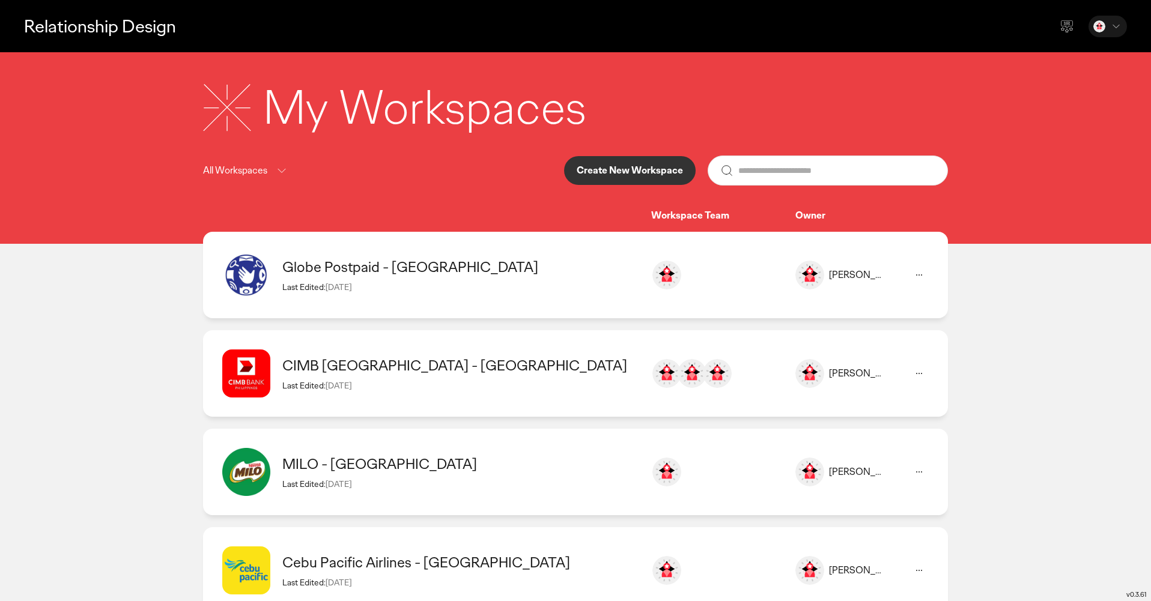
click at [392, 385] on div "Last Edited: [DATE]" at bounding box center [460, 385] width 357 height 11
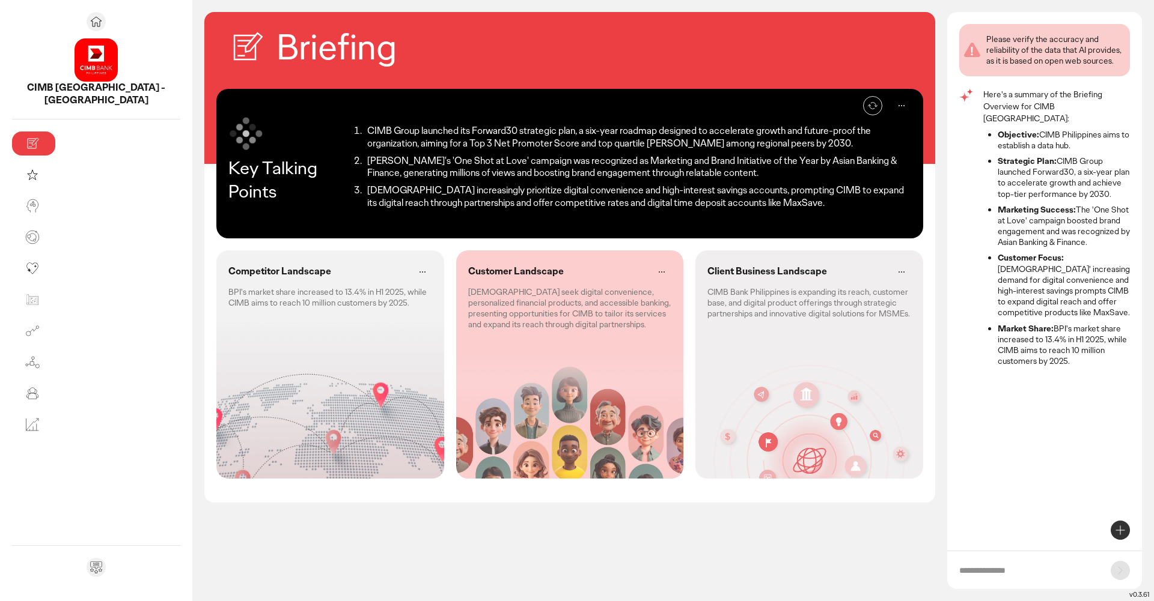
click at [456, 327] on div "Customer Landscape Filipinos seek digital convenience, personalized financial p…" at bounding box center [570, 297] width 228 height 92
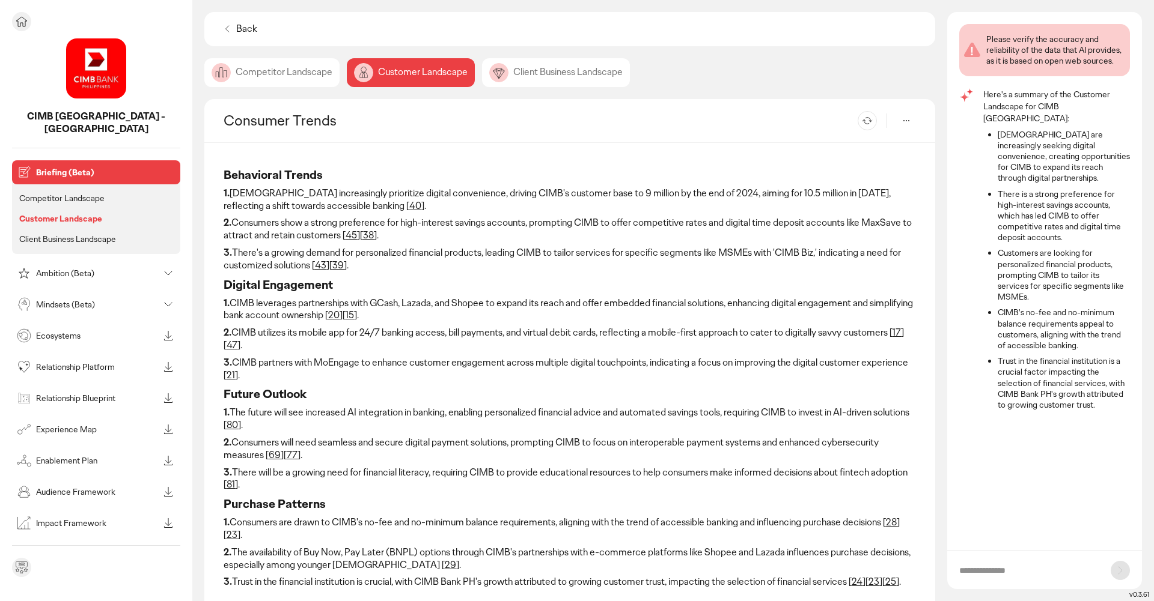
click at [98, 293] on div "Mindsets (Beta)" at bounding box center [96, 305] width 168 height 24
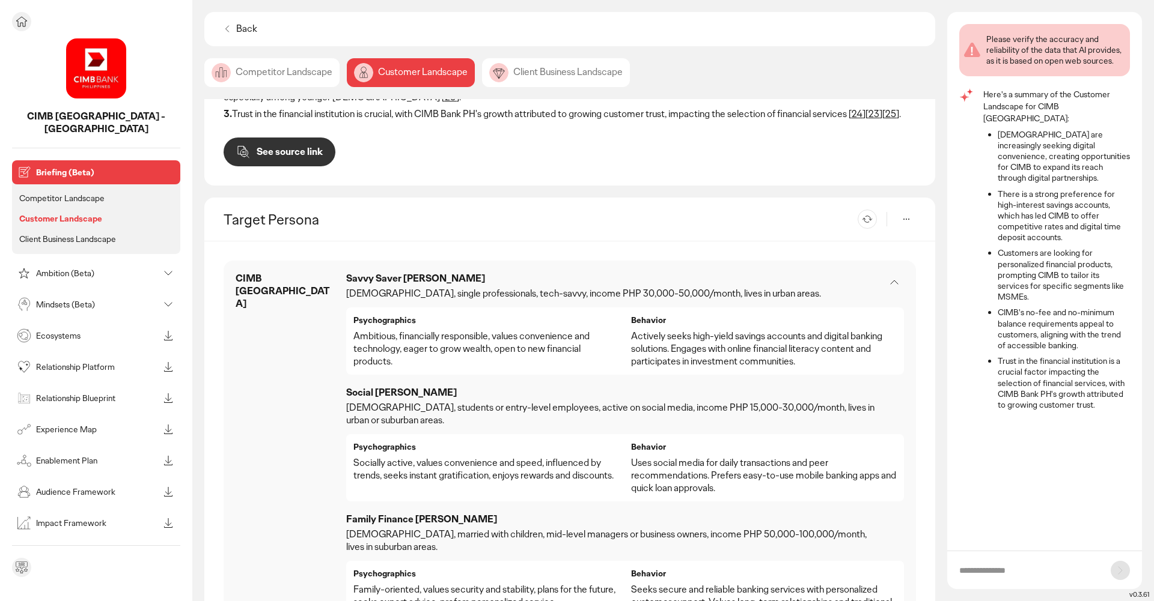
scroll to position [466, 0]
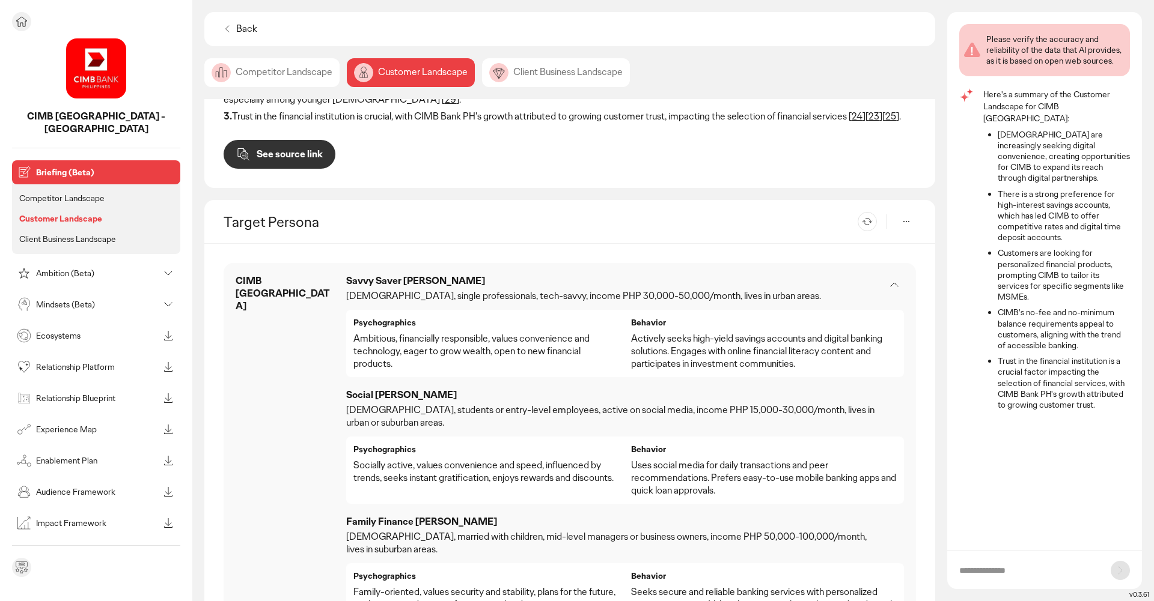
click at [97, 300] on p "Mindsets (Beta)" at bounding box center [97, 304] width 123 height 8
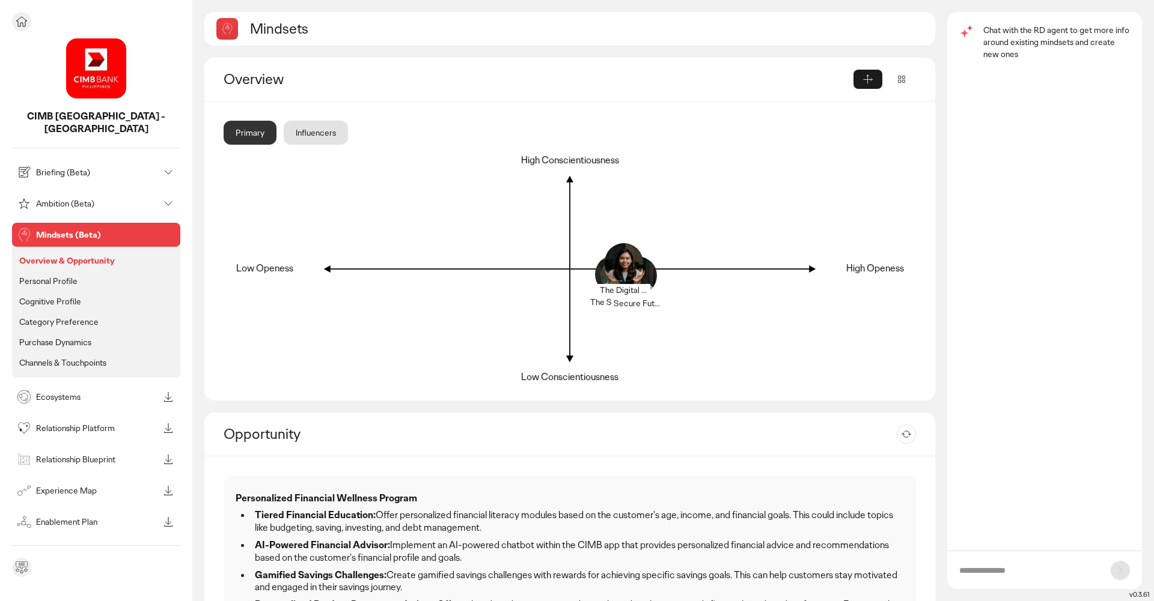
click at [61, 296] on p "Cognitive Profile" at bounding box center [50, 301] width 62 height 11
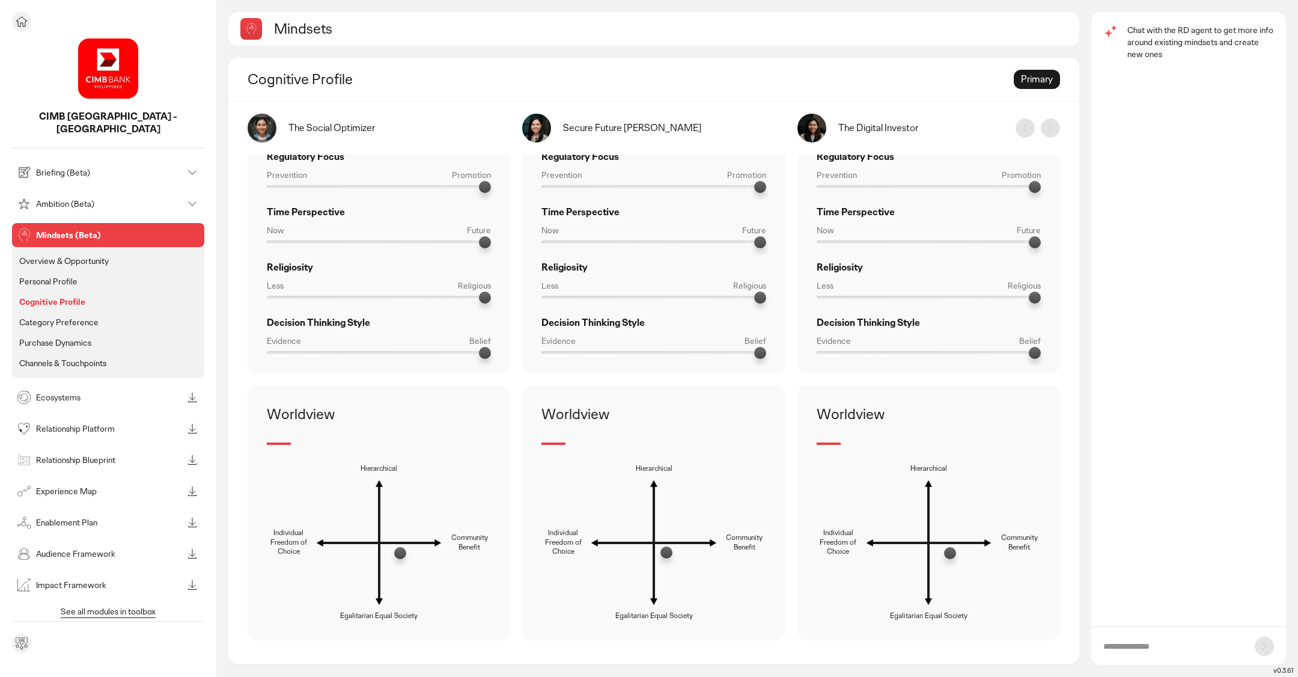
scroll to position [615, 0]
click at [88, 317] on p "Category Preference" at bounding box center [58, 322] width 79 height 11
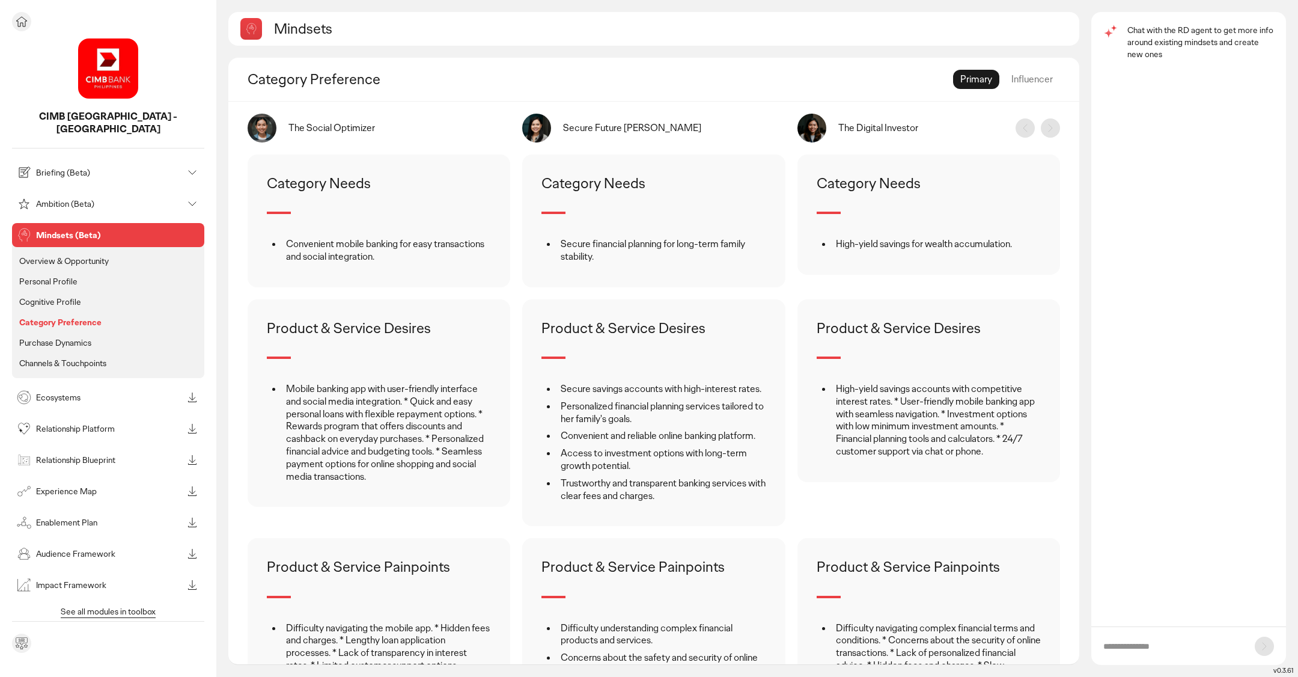
click at [77, 355] on li "Personal Profile" at bounding box center [108, 363] width 183 height 16
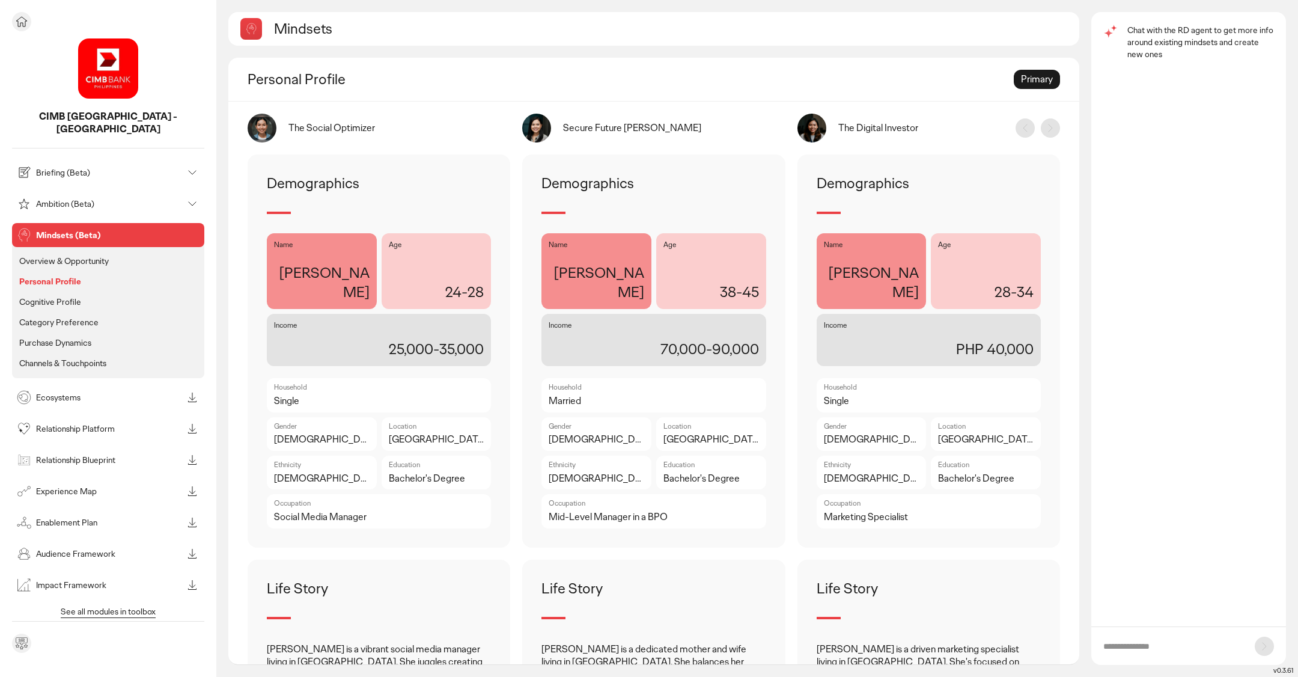
click at [74, 296] on p "Cognitive Profile" at bounding box center [50, 301] width 62 height 11
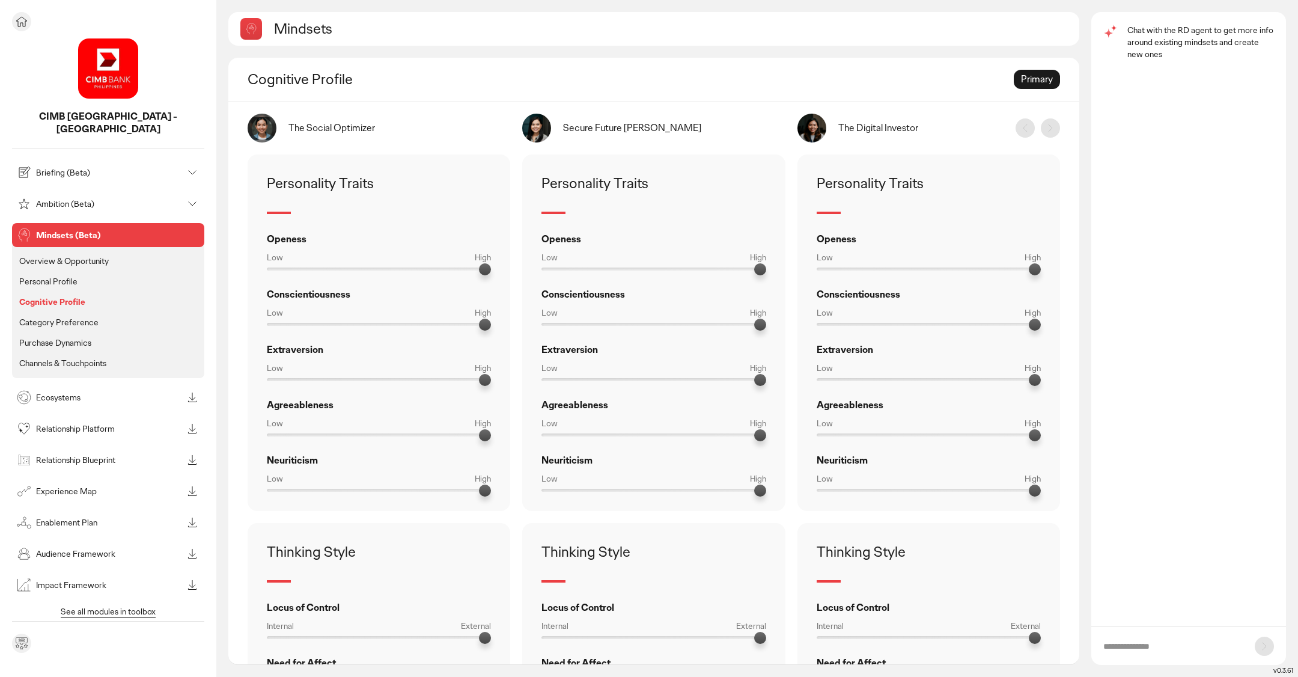
click at [94, 335] on li "Purchase Dynamics" at bounding box center [108, 343] width 183 height 16
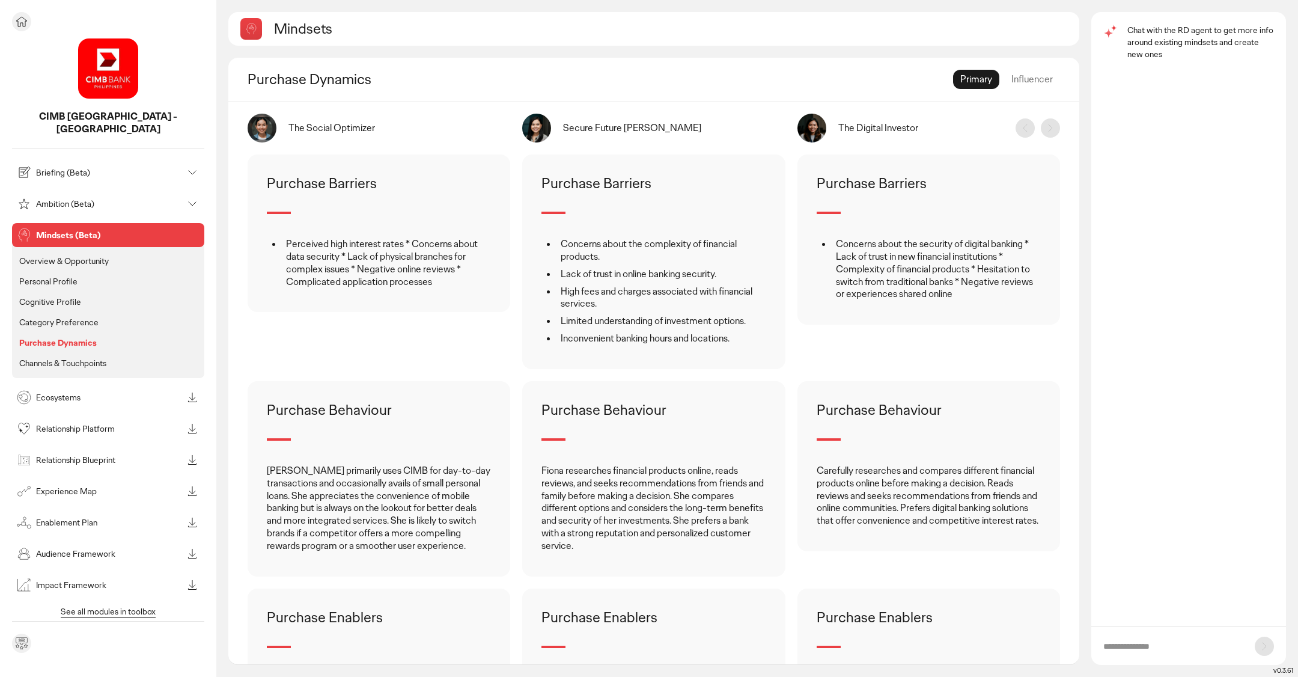
click at [71, 276] on p "Personal Profile" at bounding box center [48, 281] width 58 height 11
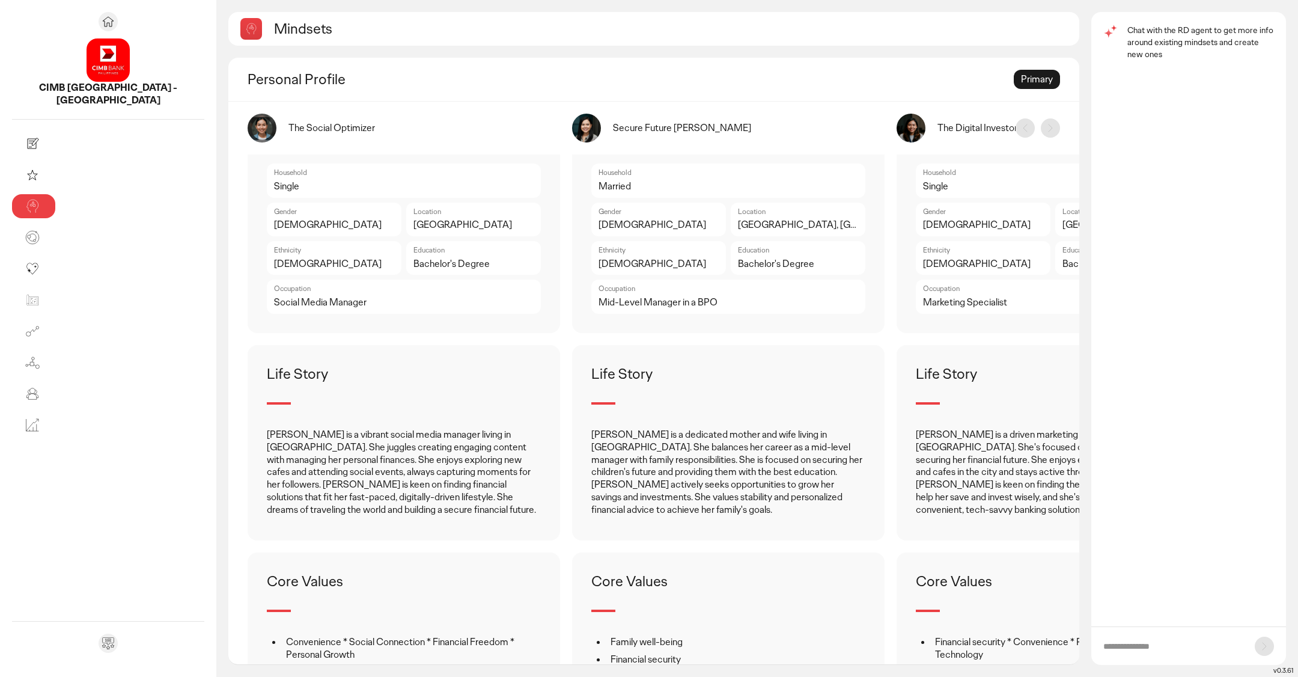
scroll to position [219, 0]
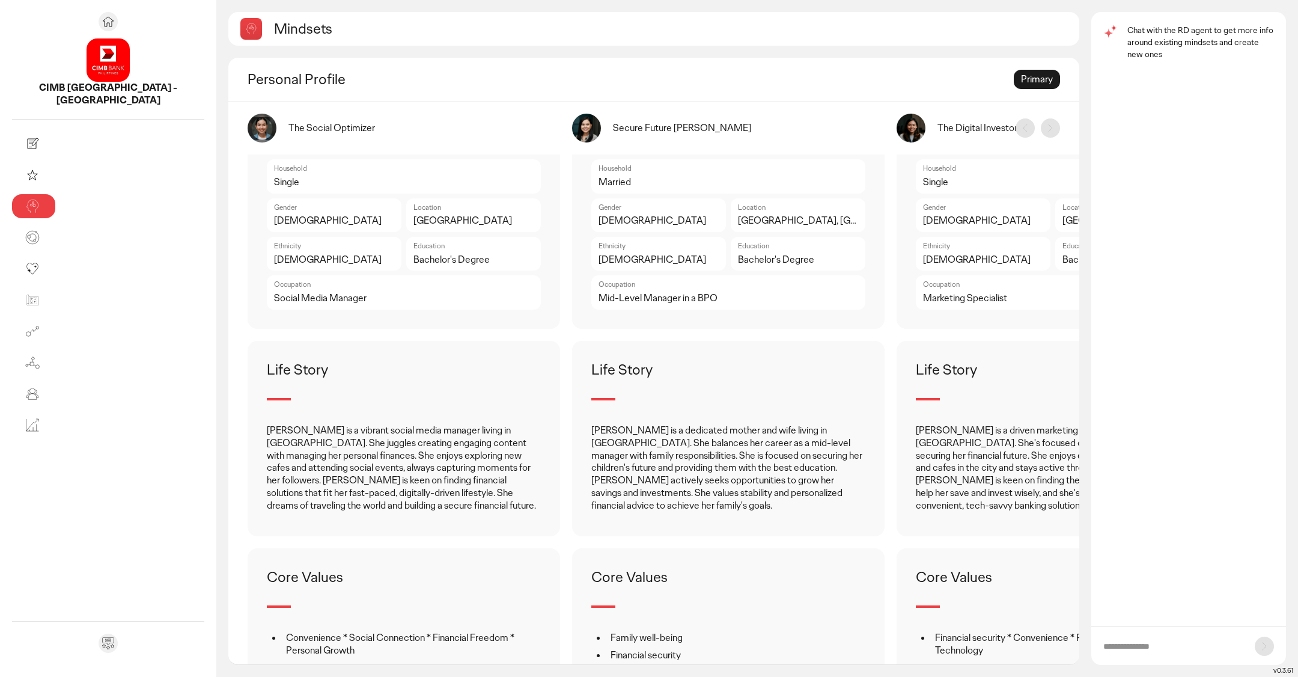
click at [1153, 601] on form at bounding box center [1188, 645] width 195 height 38
click at [1153, 601] on input "text" at bounding box center [1172, 646] width 139 height 12
type input "**********"
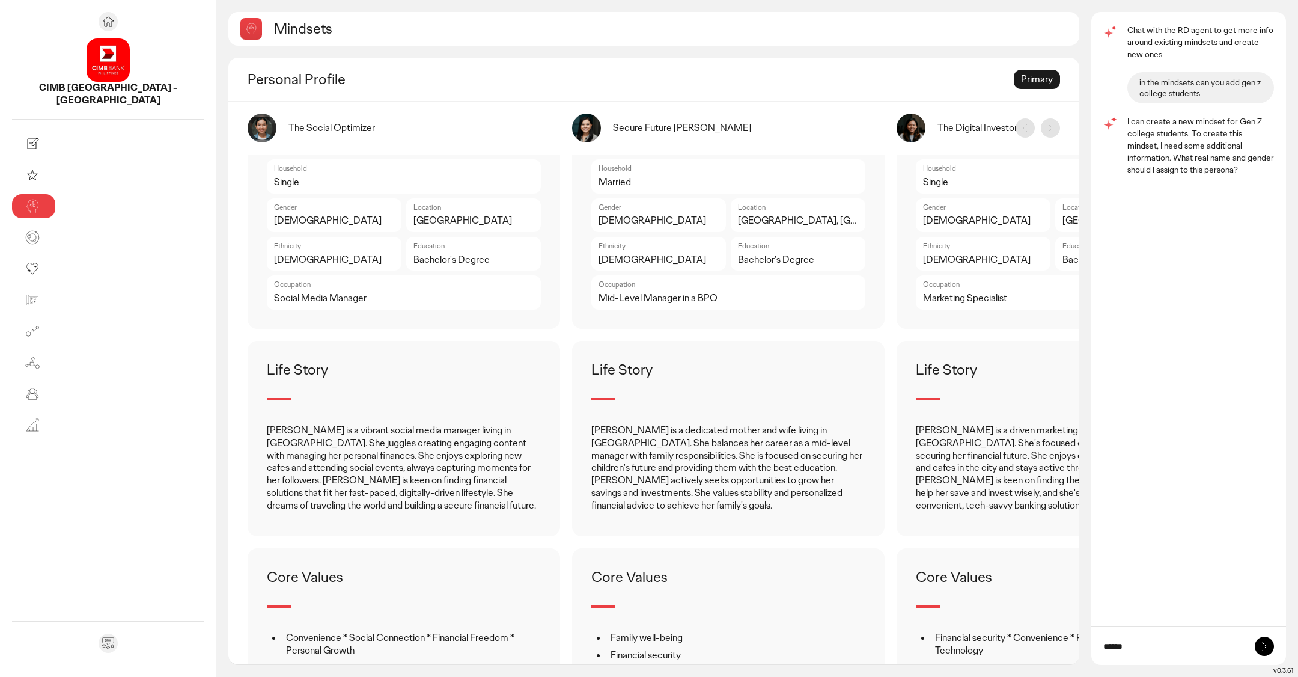
type input "******"
type input "********"
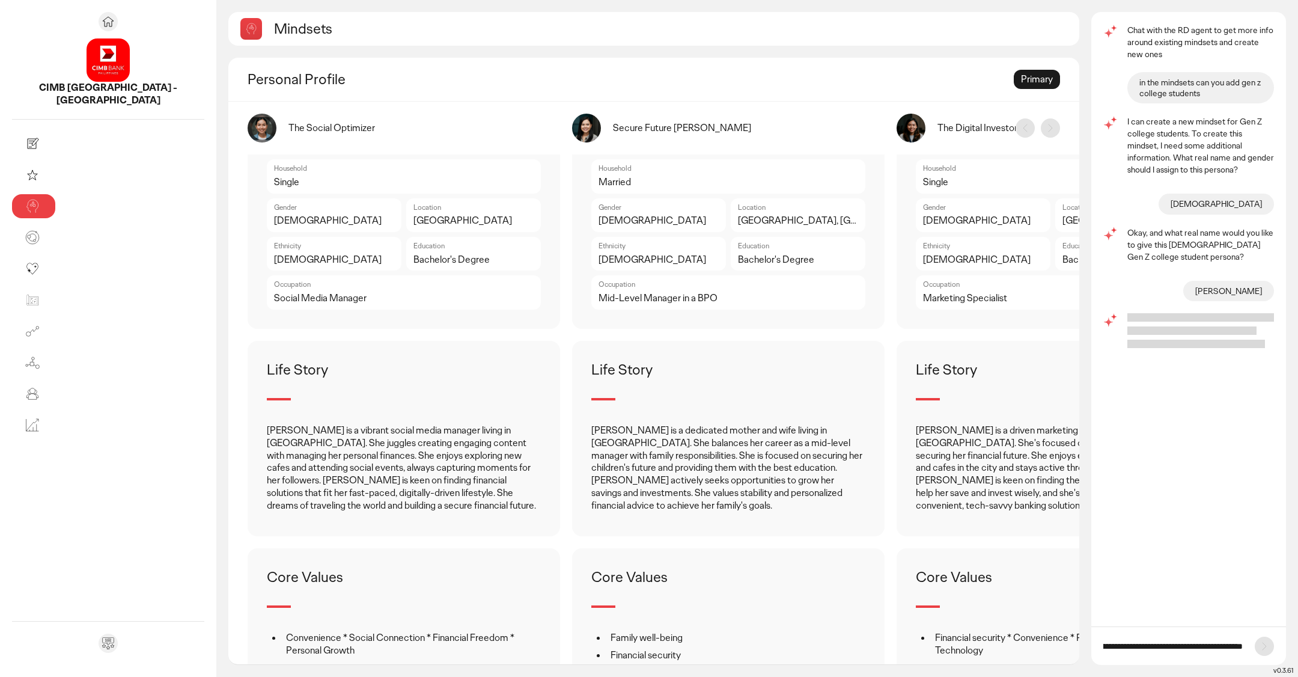
scroll to position [0, 41]
type input "**********"
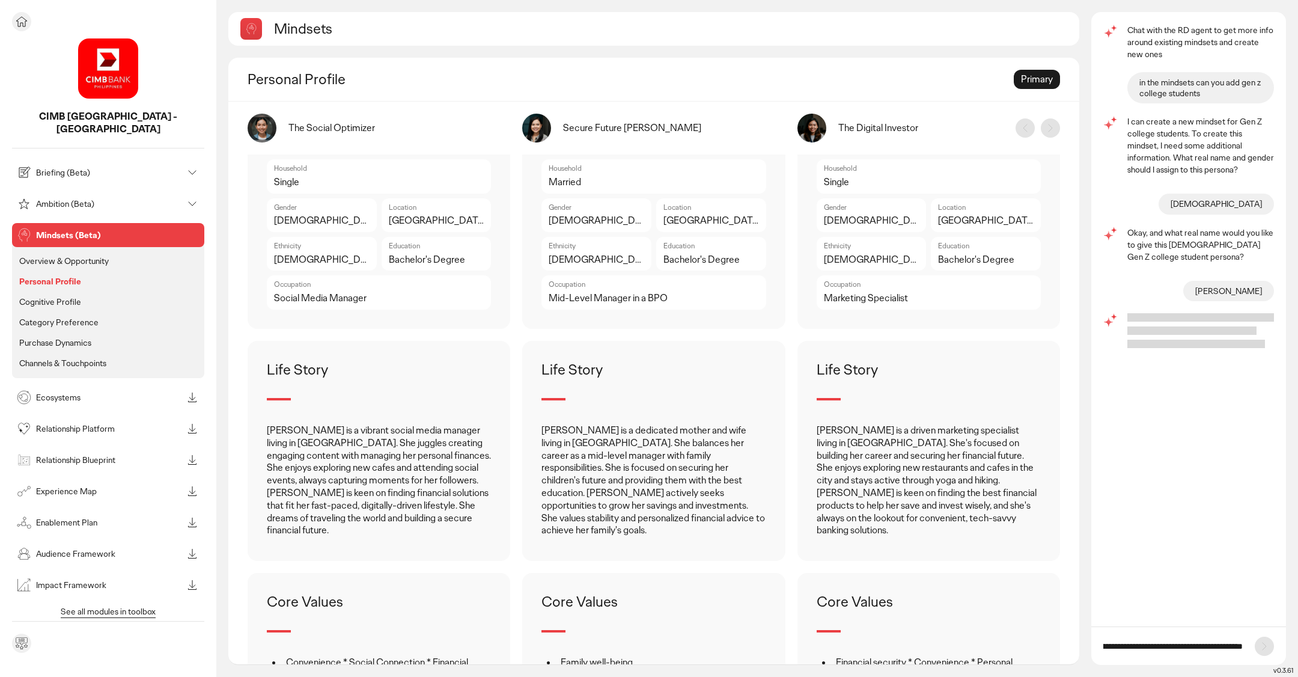
scroll to position [0, 0]
click at [91, 255] on p "Overview & Opportunity" at bounding box center [64, 260] width 90 height 11
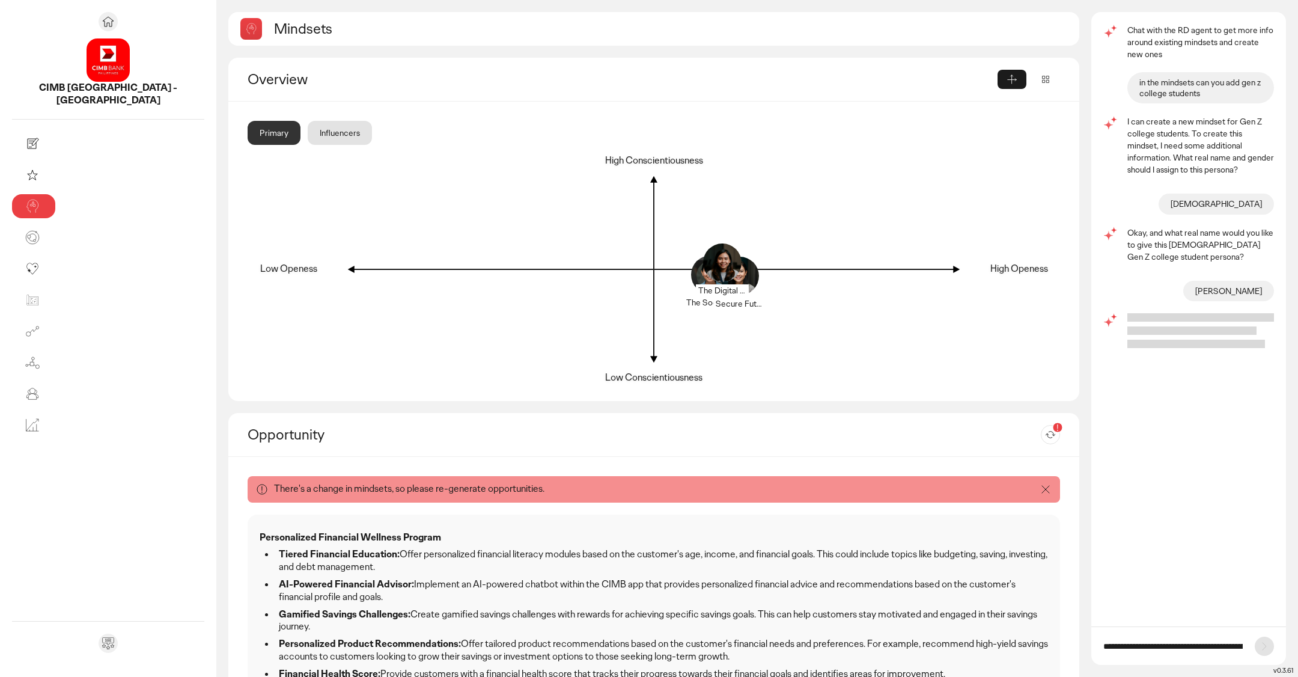
click at [1020, 82] on div at bounding box center [1011, 79] width 29 height 19
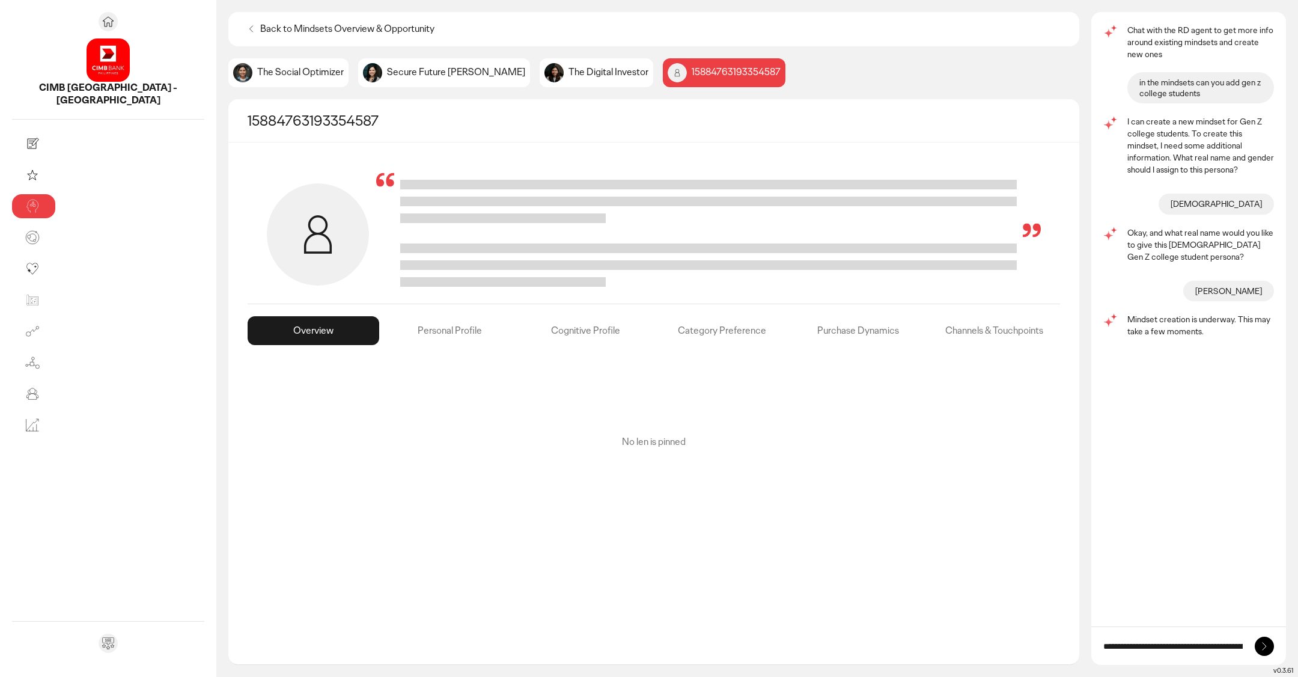
click at [692, 76] on p "15884763193354587" at bounding box center [736, 72] width 89 height 13
click at [568, 74] on p "The Digital Investor" at bounding box center [608, 72] width 80 height 13
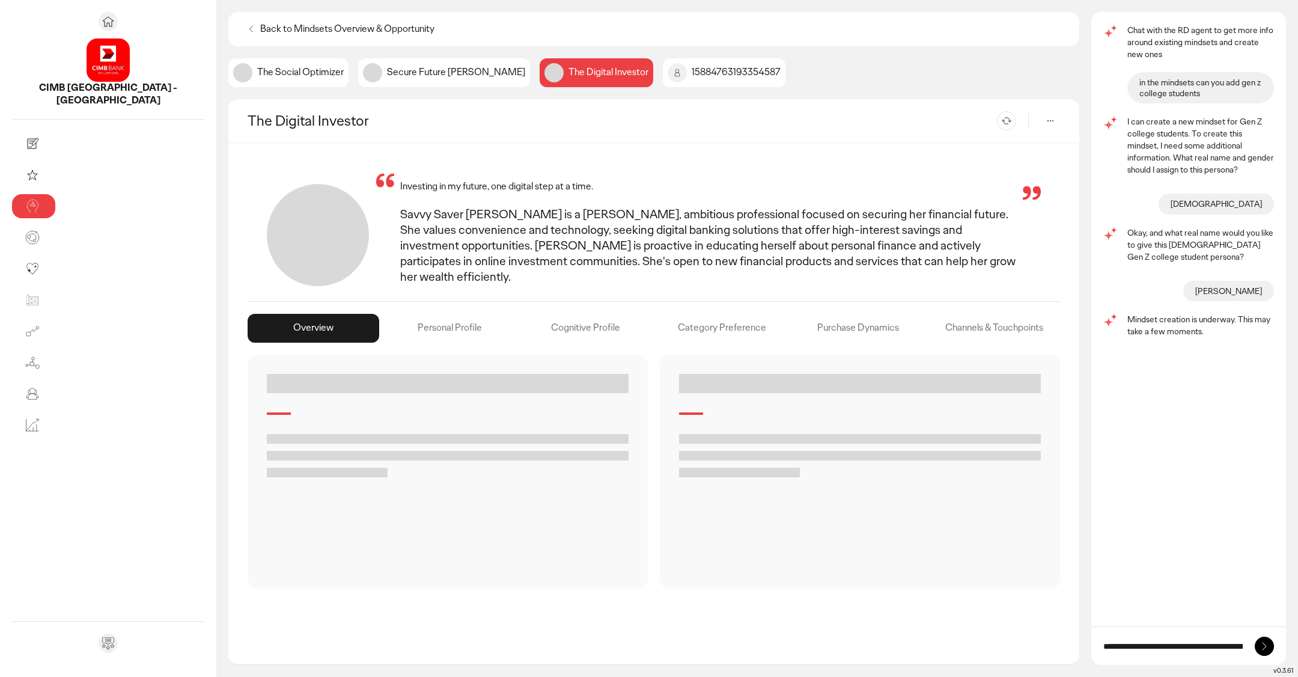
click at [387, 70] on p "Secure Future [PERSON_NAME]" at bounding box center [456, 72] width 138 height 13
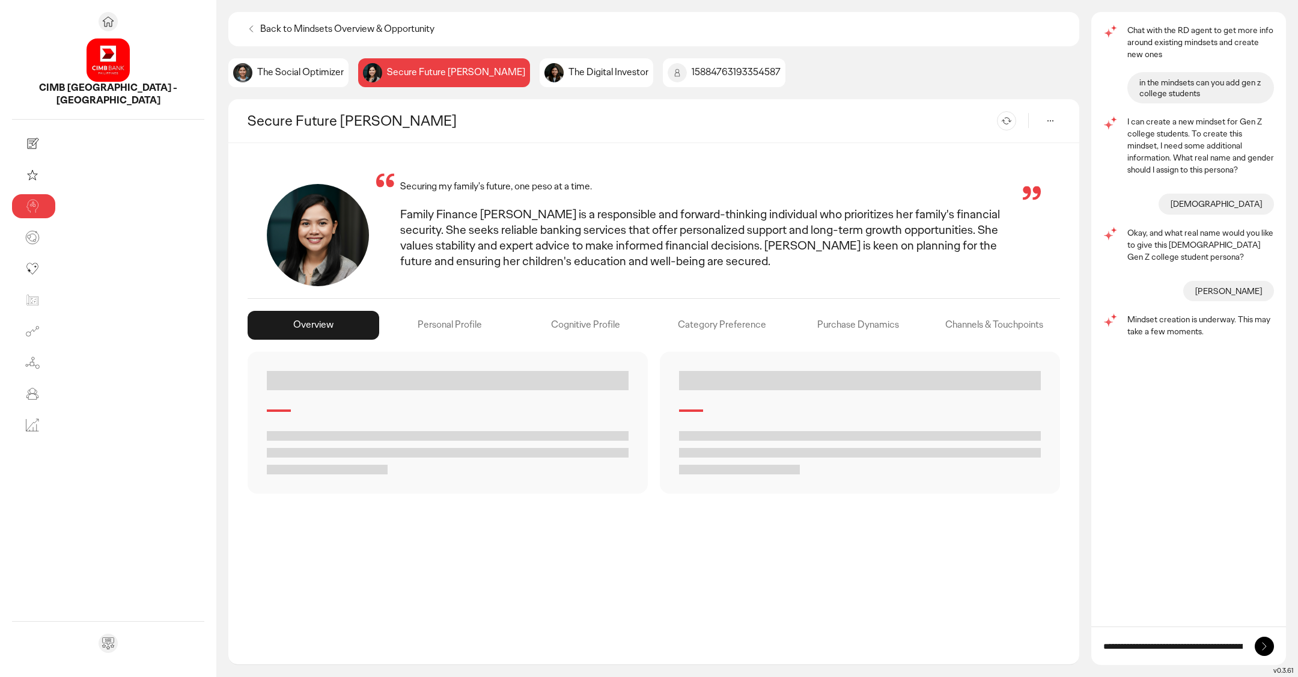
click at [257, 75] on p "The Social Optimizer" at bounding box center [300, 72] width 87 height 13
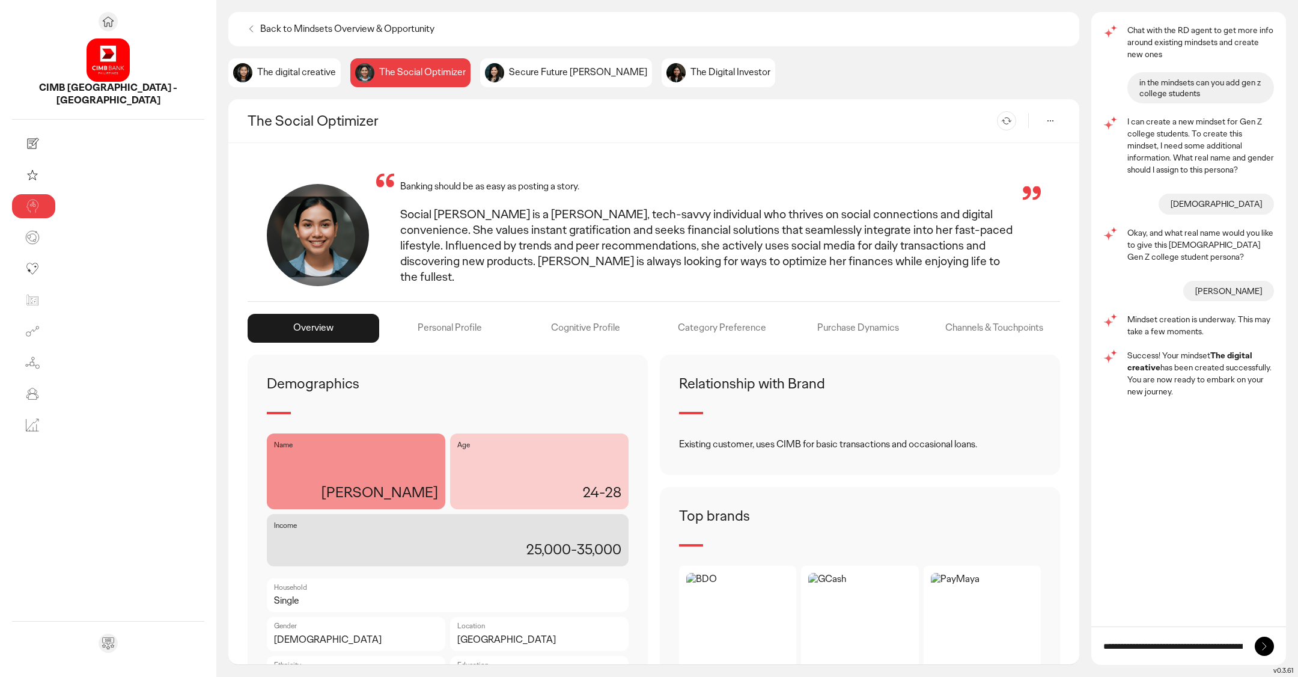
click at [228, 80] on div "The digital creative" at bounding box center [284, 72] width 112 height 29
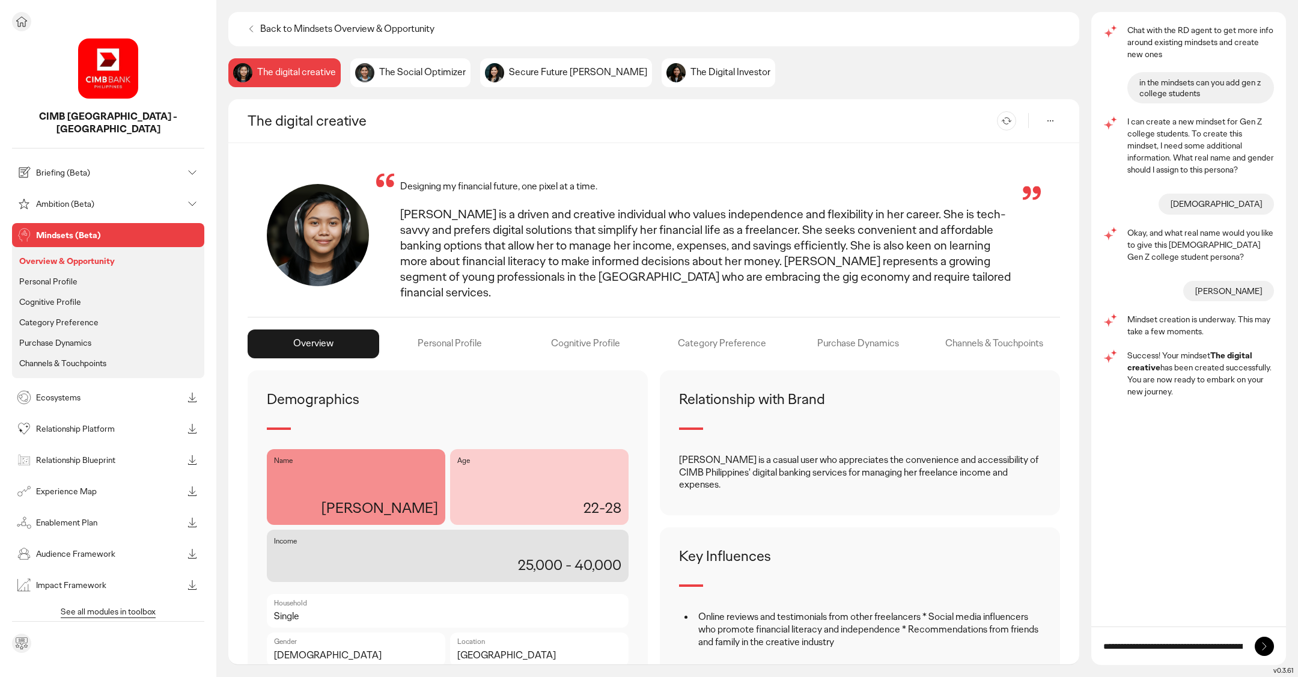
click at [84, 355] on li "Personal Profile" at bounding box center [108, 363] width 183 height 16
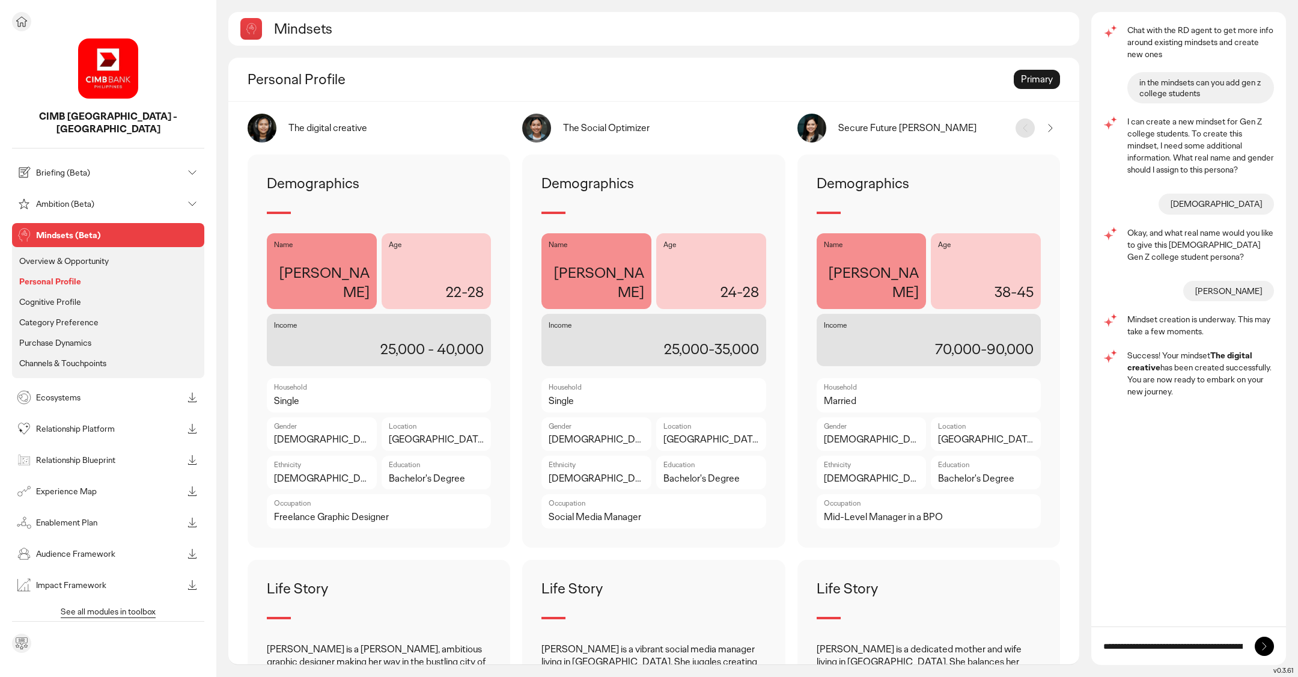
click at [93, 294] on li "Cognitive Profile" at bounding box center [108, 302] width 183 height 16
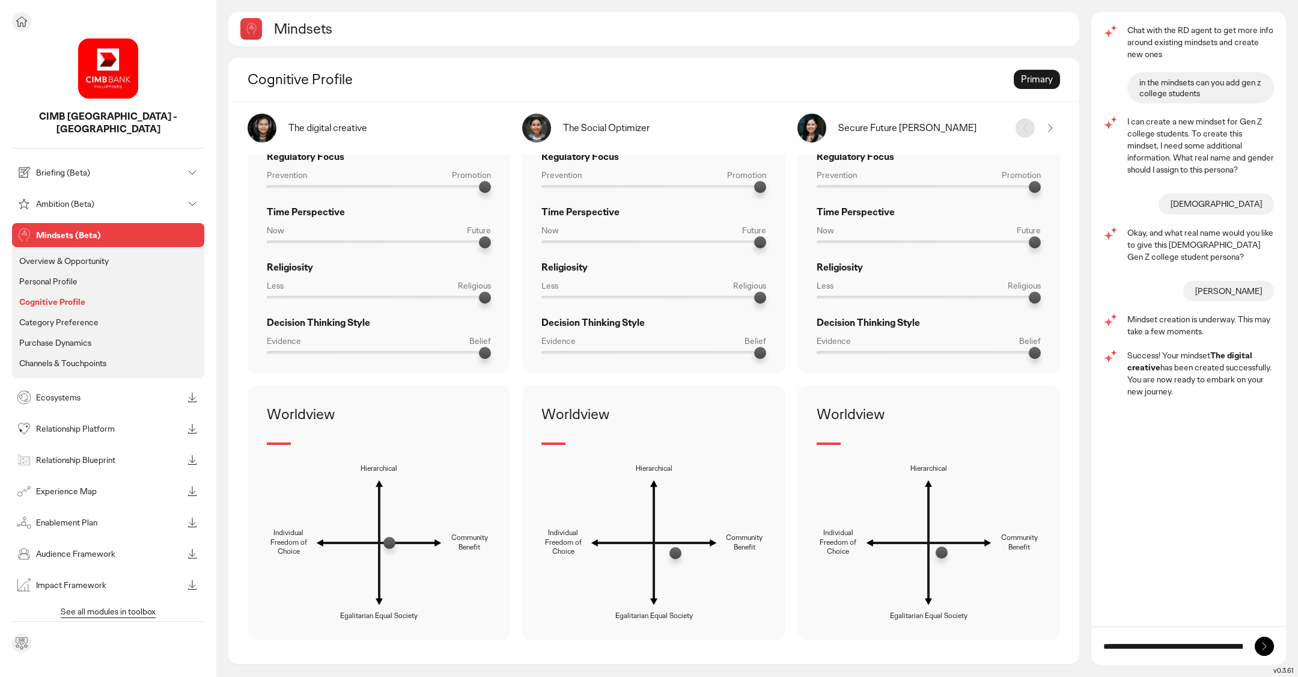
scroll to position [615, 0]
click at [85, 317] on p "Category Preference" at bounding box center [58, 322] width 79 height 11
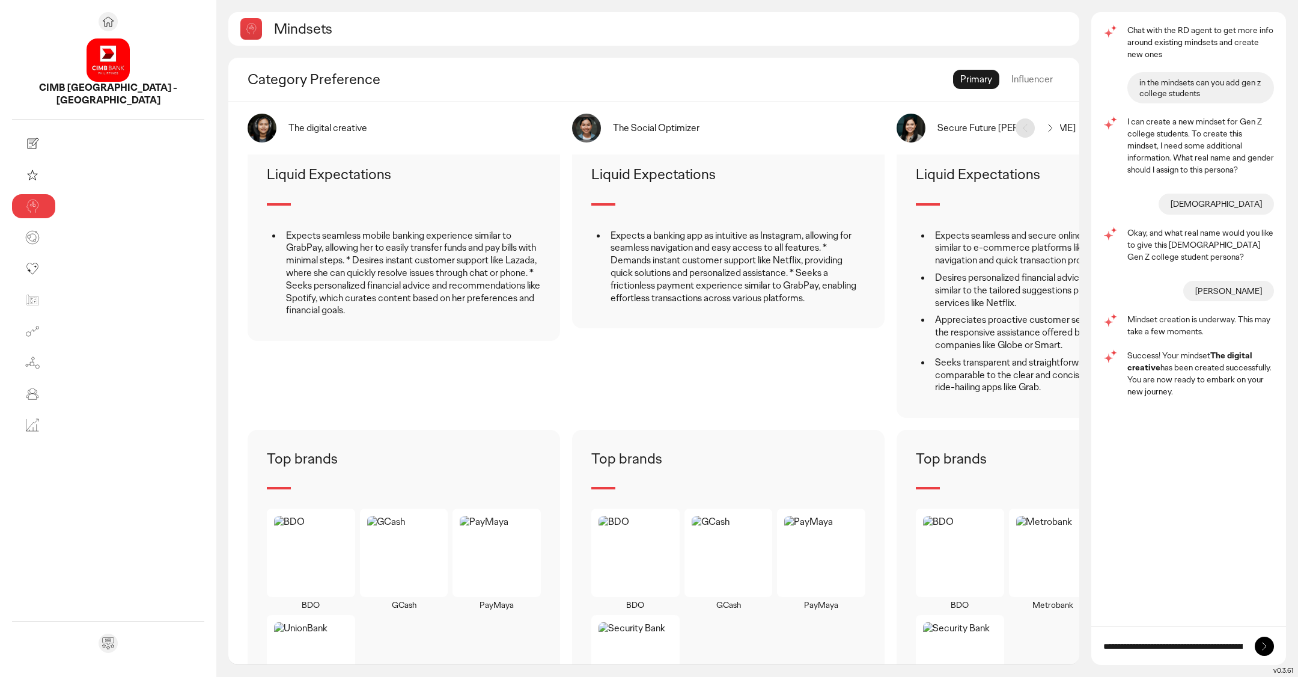
scroll to position [896, 0]
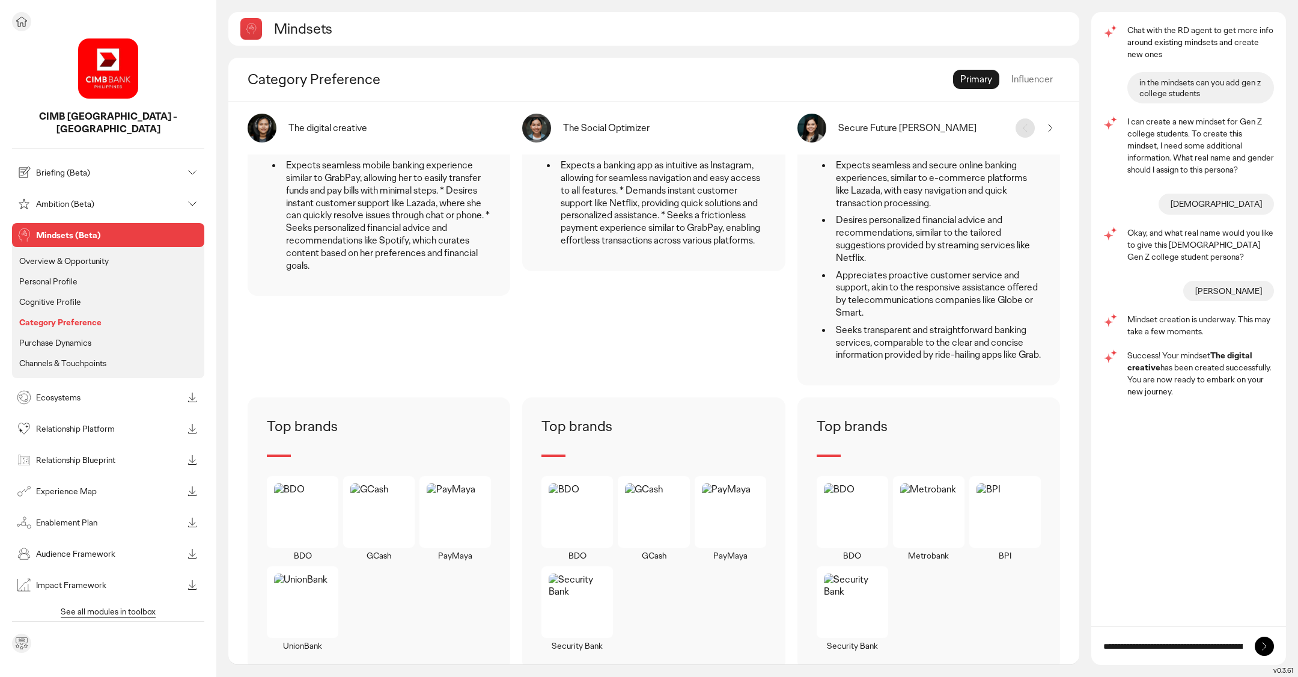
click at [85, 337] on p "Purchase Dynamics" at bounding box center [55, 342] width 72 height 11
